Goal: Transaction & Acquisition: Book appointment/travel/reservation

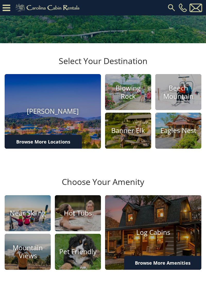
scroll to position [85, 0]
click at [137, 100] on h4 "Blowing Rock" at bounding box center [128, 92] width 46 height 16
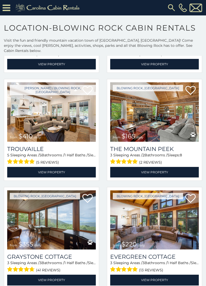
scroll to position [1355, 0]
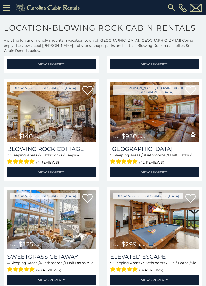
scroll to position [754, 0]
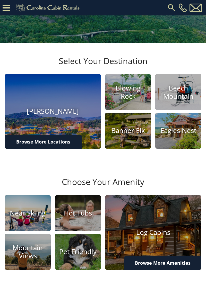
scroll to position [85, 0]
click at [133, 100] on h4 "Blowing Rock" at bounding box center [128, 92] width 46 height 16
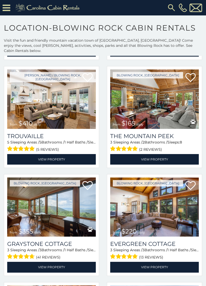
scroll to position [1307, 0]
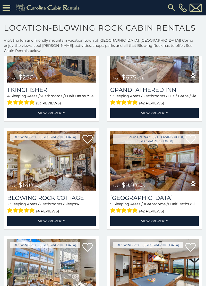
scroll to position [704, 0]
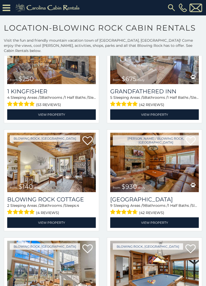
click at [58, 167] on img at bounding box center [51, 162] width 88 height 59
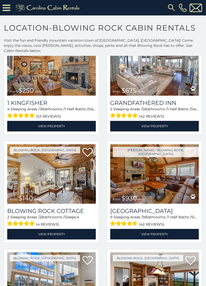
scroll to position [664, 0]
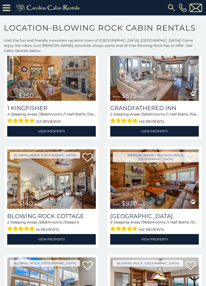
scroll to position [686, 0]
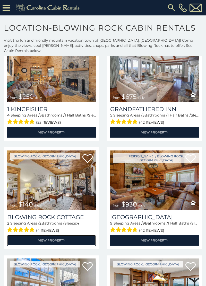
click at [64, 235] on link "View Property" at bounding box center [51, 240] width 88 height 11
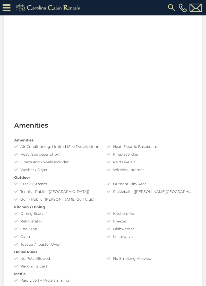
scroll to position [281, 0]
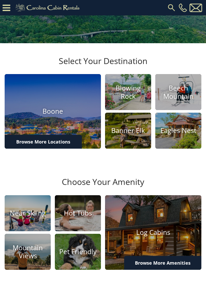
scroll to position [85, 0]
click at [80, 217] on h4 "Hot Tubs" at bounding box center [78, 213] width 46 height 8
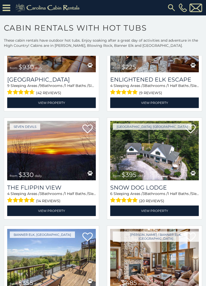
scroll to position [1312, 0]
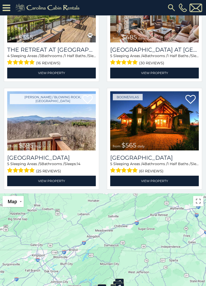
scroll to position [236, 0]
